Goal: Task Accomplishment & Management: Use online tool/utility

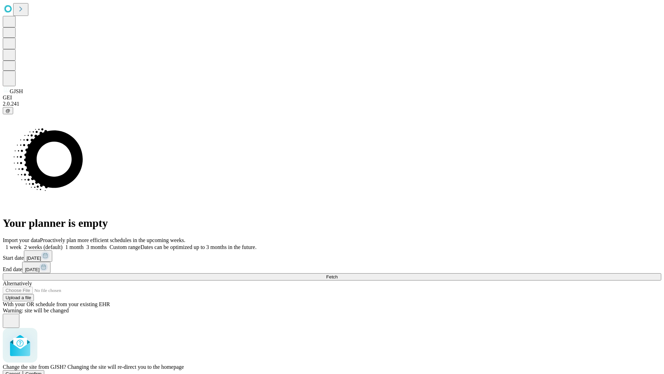
click at [42, 371] on span "Confirm" at bounding box center [34, 373] width 16 height 5
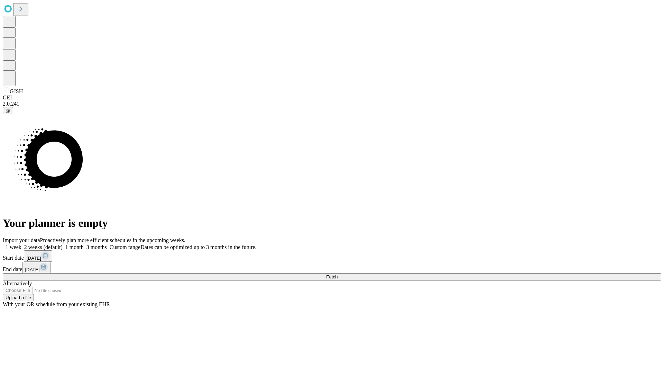
click at [84, 244] on label "1 month" at bounding box center [73, 247] width 21 height 6
click at [338, 274] on span "Fetch" at bounding box center [331, 276] width 11 height 5
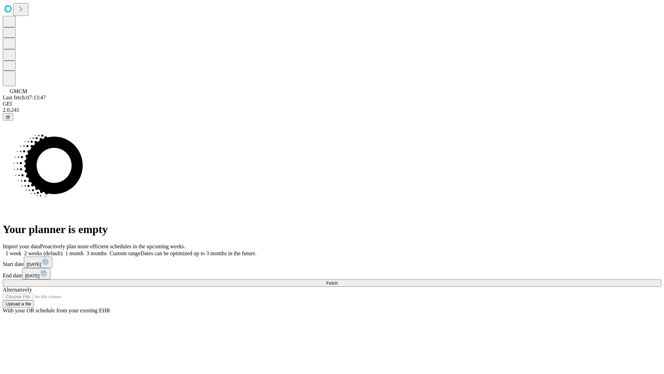
click at [84, 250] on label "1 month" at bounding box center [73, 253] width 21 height 6
click at [338, 280] on span "Fetch" at bounding box center [331, 282] width 11 height 5
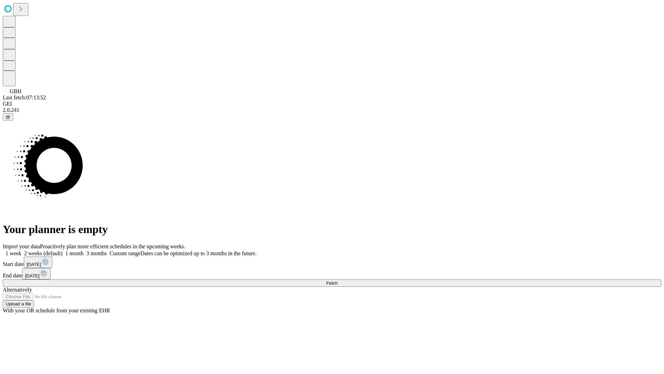
click at [84, 250] on label "1 month" at bounding box center [73, 253] width 21 height 6
click at [338, 280] on span "Fetch" at bounding box center [331, 282] width 11 height 5
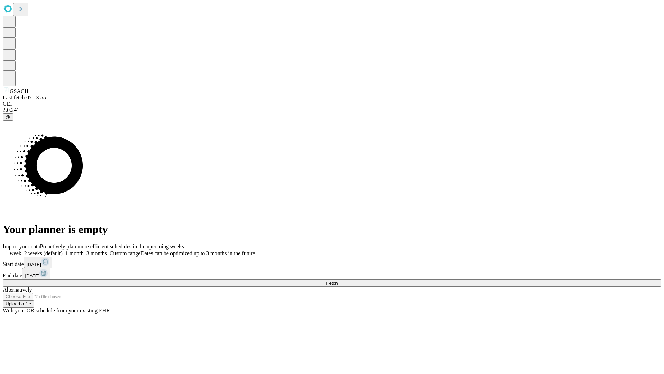
click at [84, 250] on label "1 month" at bounding box center [73, 253] width 21 height 6
click at [338, 280] on span "Fetch" at bounding box center [331, 282] width 11 height 5
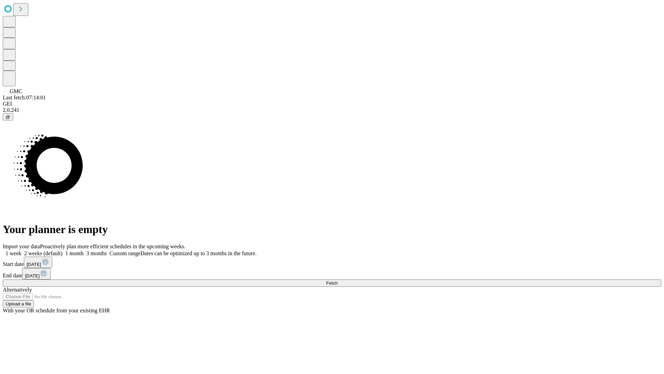
click at [84, 250] on label "1 month" at bounding box center [73, 253] width 21 height 6
click at [338, 280] on span "Fetch" at bounding box center [331, 282] width 11 height 5
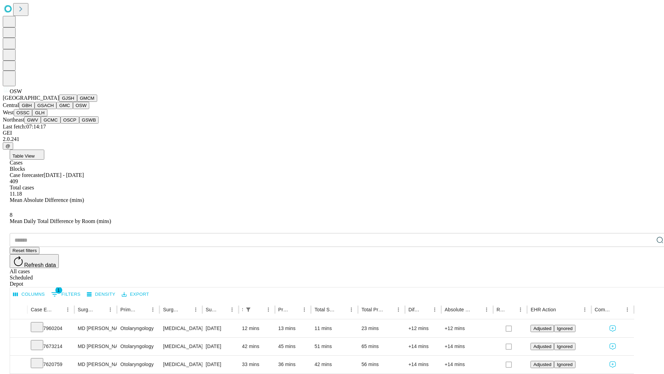
click at [33, 116] on button "OSSC" at bounding box center [23, 112] width 19 height 7
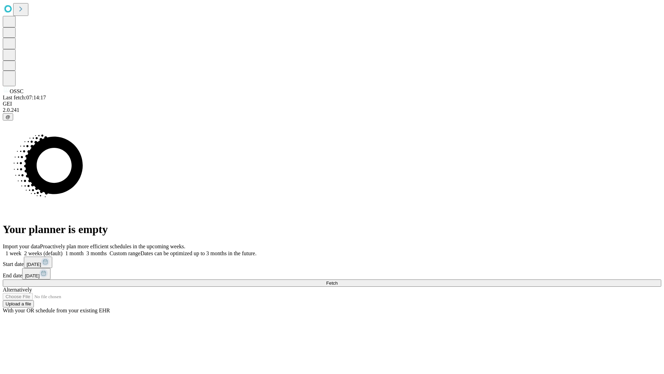
click at [84, 250] on label "1 month" at bounding box center [73, 253] width 21 height 6
click at [338, 280] on span "Fetch" at bounding box center [331, 282] width 11 height 5
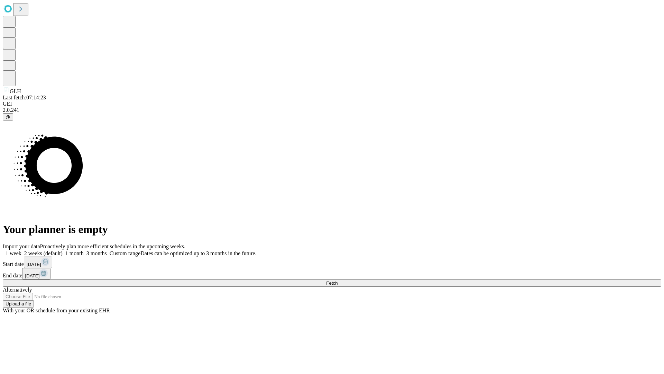
click at [84, 250] on label "1 month" at bounding box center [73, 253] width 21 height 6
click at [338, 280] on span "Fetch" at bounding box center [331, 282] width 11 height 5
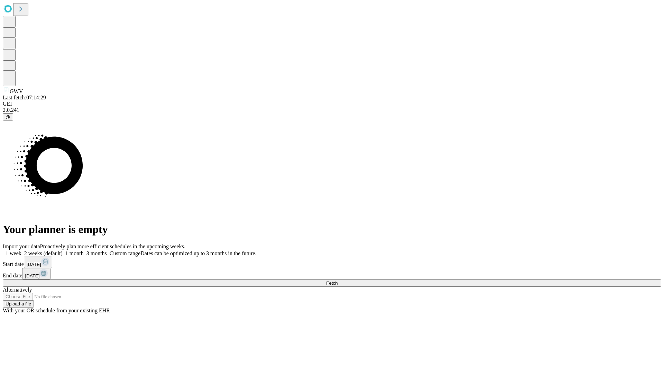
click at [84, 250] on label "1 month" at bounding box center [73, 253] width 21 height 6
click at [338, 280] on span "Fetch" at bounding box center [331, 282] width 11 height 5
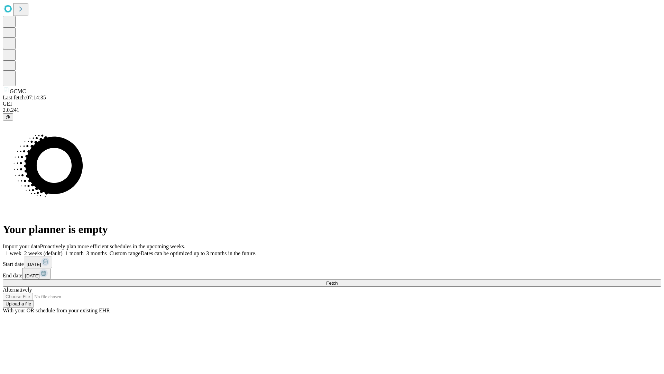
click at [84, 250] on label "1 month" at bounding box center [73, 253] width 21 height 6
click at [338, 280] on span "Fetch" at bounding box center [331, 282] width 11 height 5
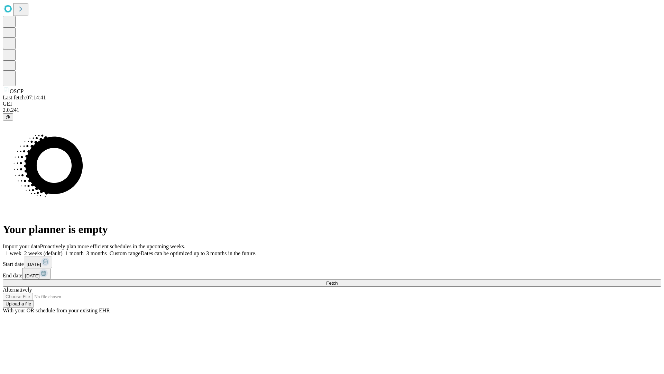
click at [84, 250] on label "1 month" at bounding box center [73, 253] width 21 height 6
click at [338, 280] on span "Fetch" at bounding box center [331, 282] width 11 height 5
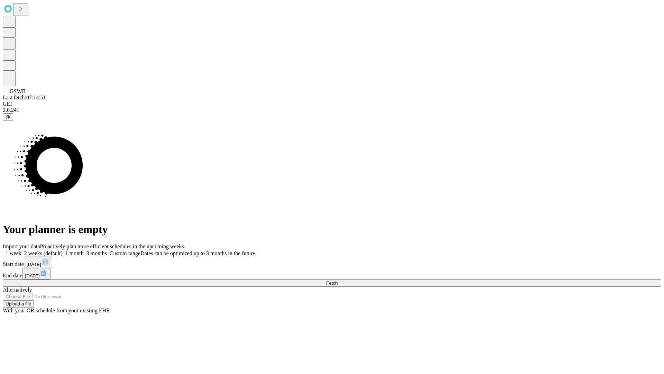
click at [84, 250] on label "1 month" at bounding box center [73, 253] width 21 height 6
click at [338, 280] on span "Fetch" at bounding box center [331, 282] width 11 height 5
